Goal: Transaction & Acquisition: Purchase product/service

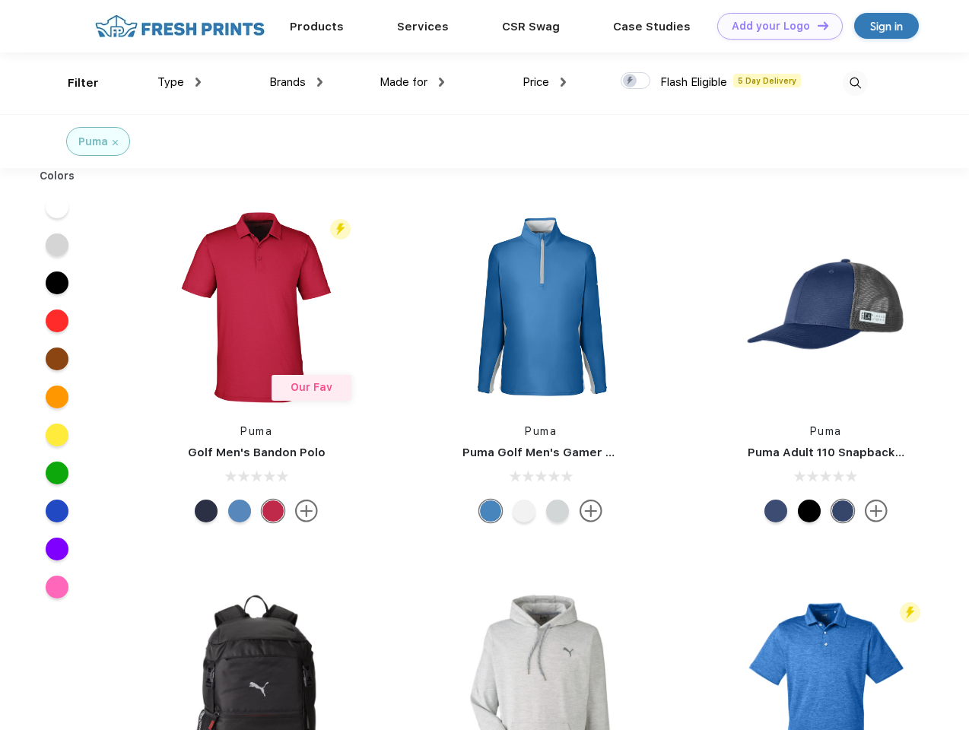
scroll to position [1, 0]
click at [775, 26] on link "Add your Logo Design Tool" at bounding box center [781, 26] width 126 height 27
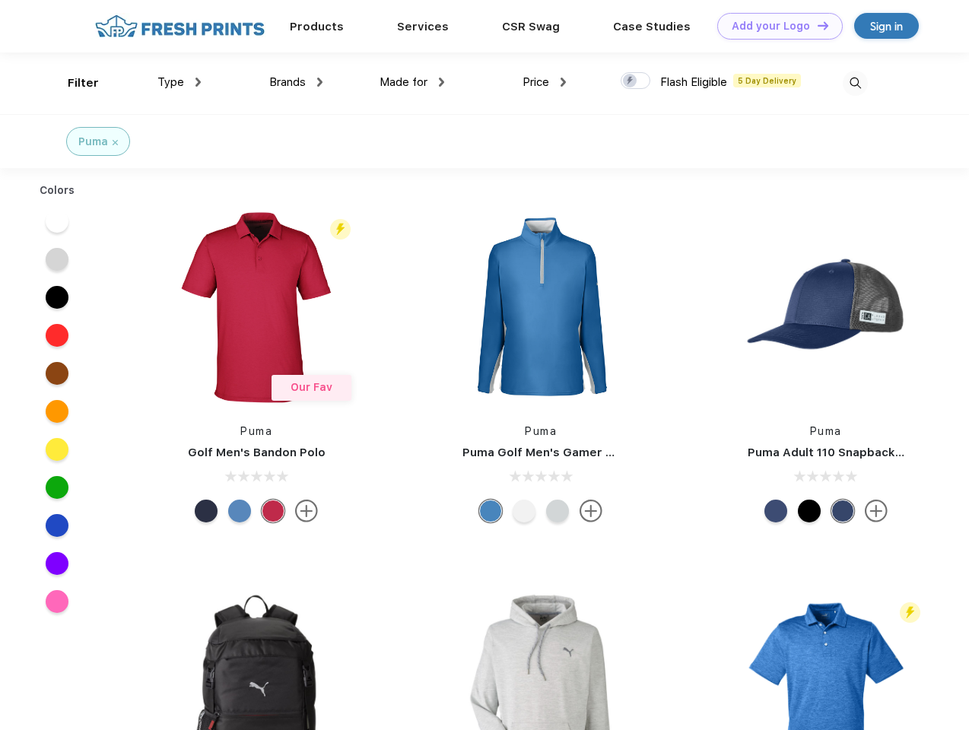
click at [0, 0] on div "Design Tool" at bounding box center [0, 0] width 0 height 0
click at [816, 25] on link "Add your Logo Design Tool" at bounding box center [781, 26] width 126 height 27
click at [73, 83] on div "Filter" at bounding box center [83, 84] width 31 height 18
click at [180, 82] on span "Type" at bounding box center [171, 82] width 27 height 14
click at [296, 82] on span "Brands" at bounding box center [287, 82] width 37 height 14
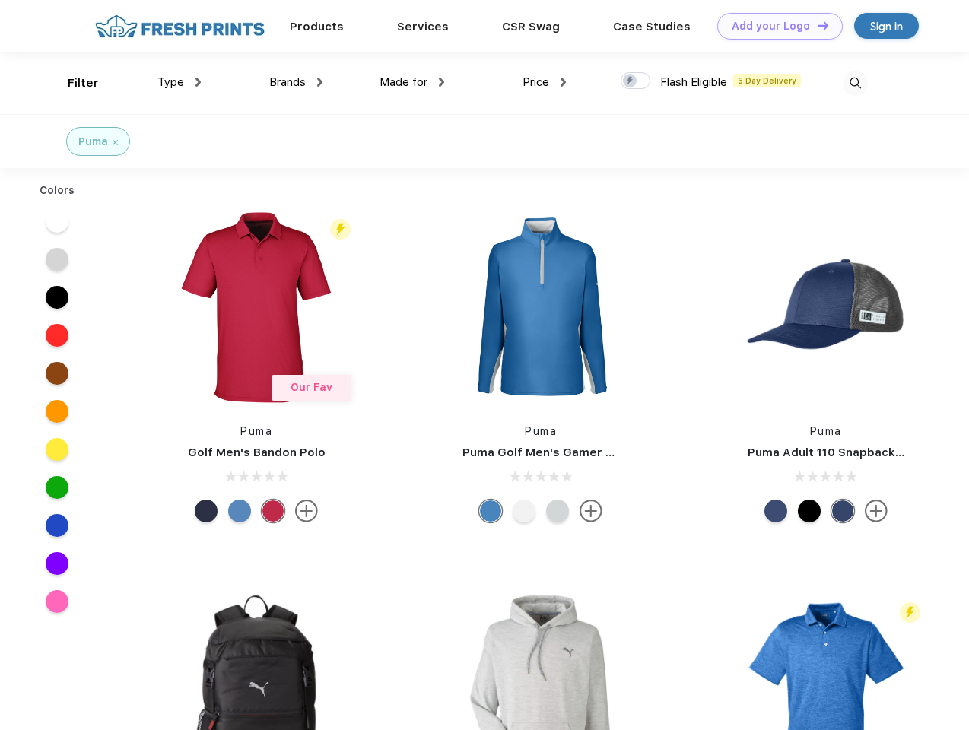
click at [412, 82] on span "Made for" at bounding box center [404, 82] width 48 height 14
click at [545, 82] on span "Price" at bounding box center [536, 82] width 27 height 14
click at [636, 81] on div at bounding box center [636, 80] width 30 height 17
click at [631, 81] on input "checkbox" at bounding box center [626, 77] width 10 height 10
click at [855, 83] on img at bounding box center [855, 83] width 25 height 25
